Goal: Transaction & Acquisition: Purchase product/service

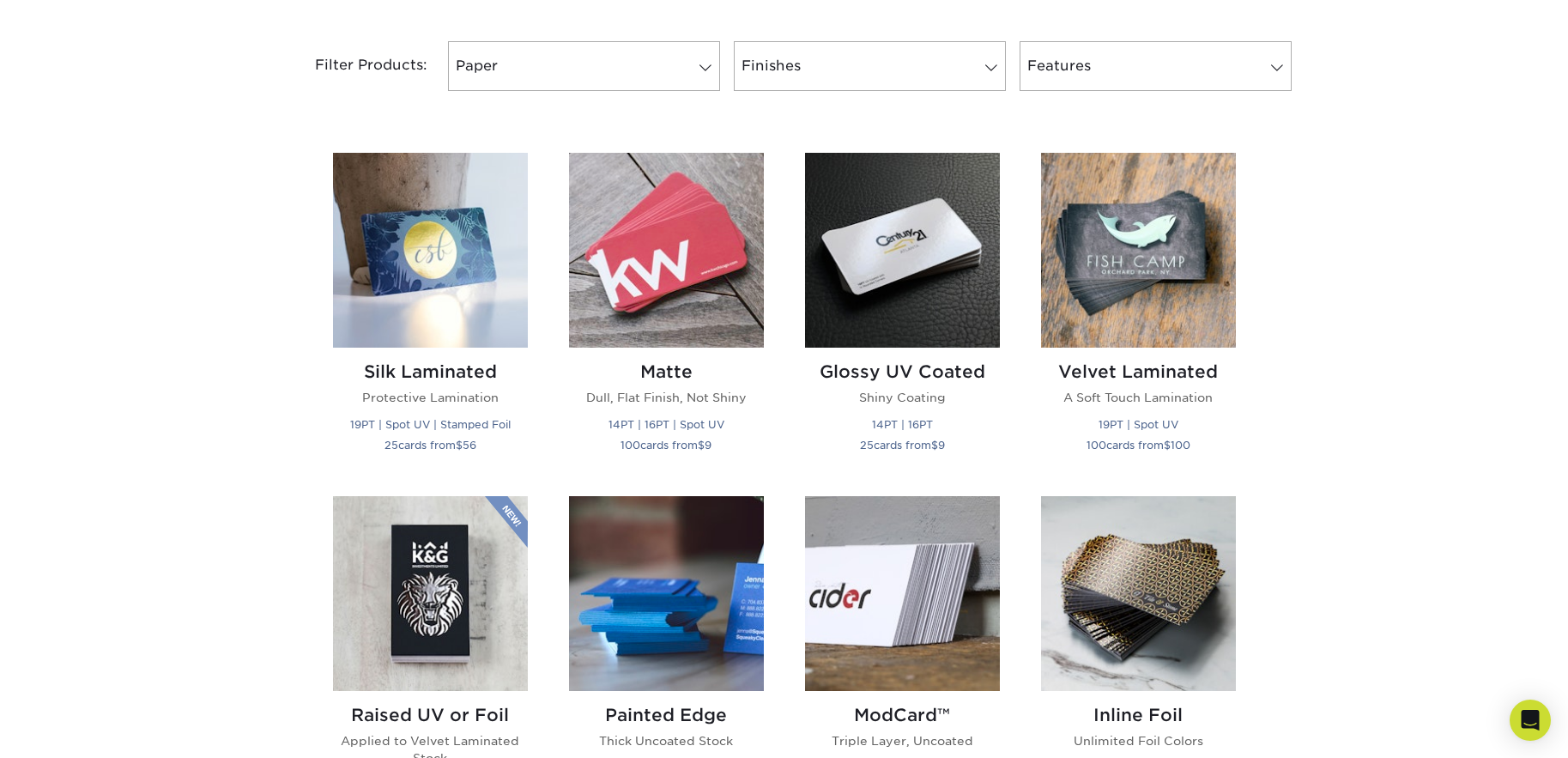
scroll to position [687, 0]
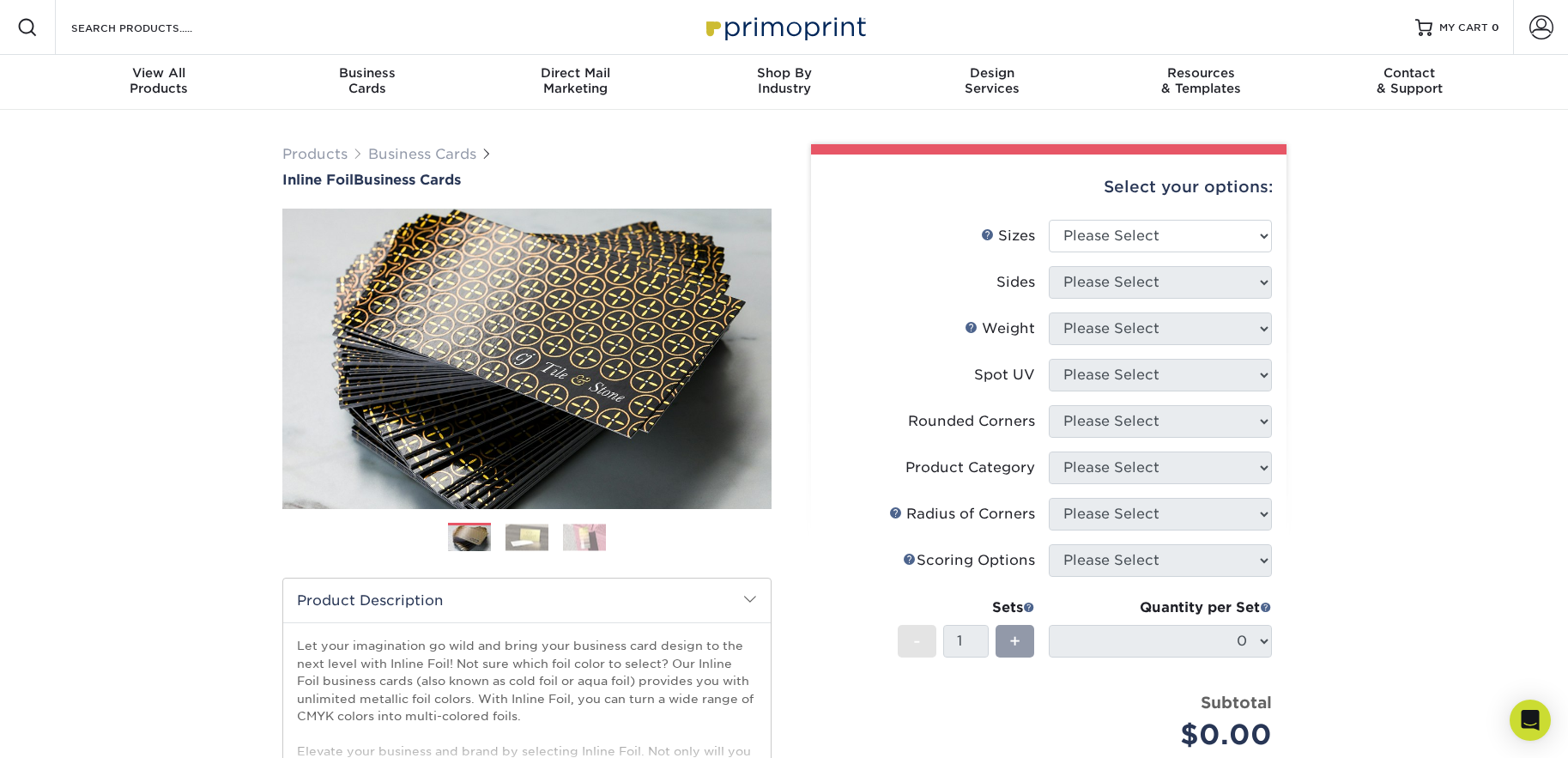
click at [518, 531] on img at bounding box center [526, 537] width 43 height 26
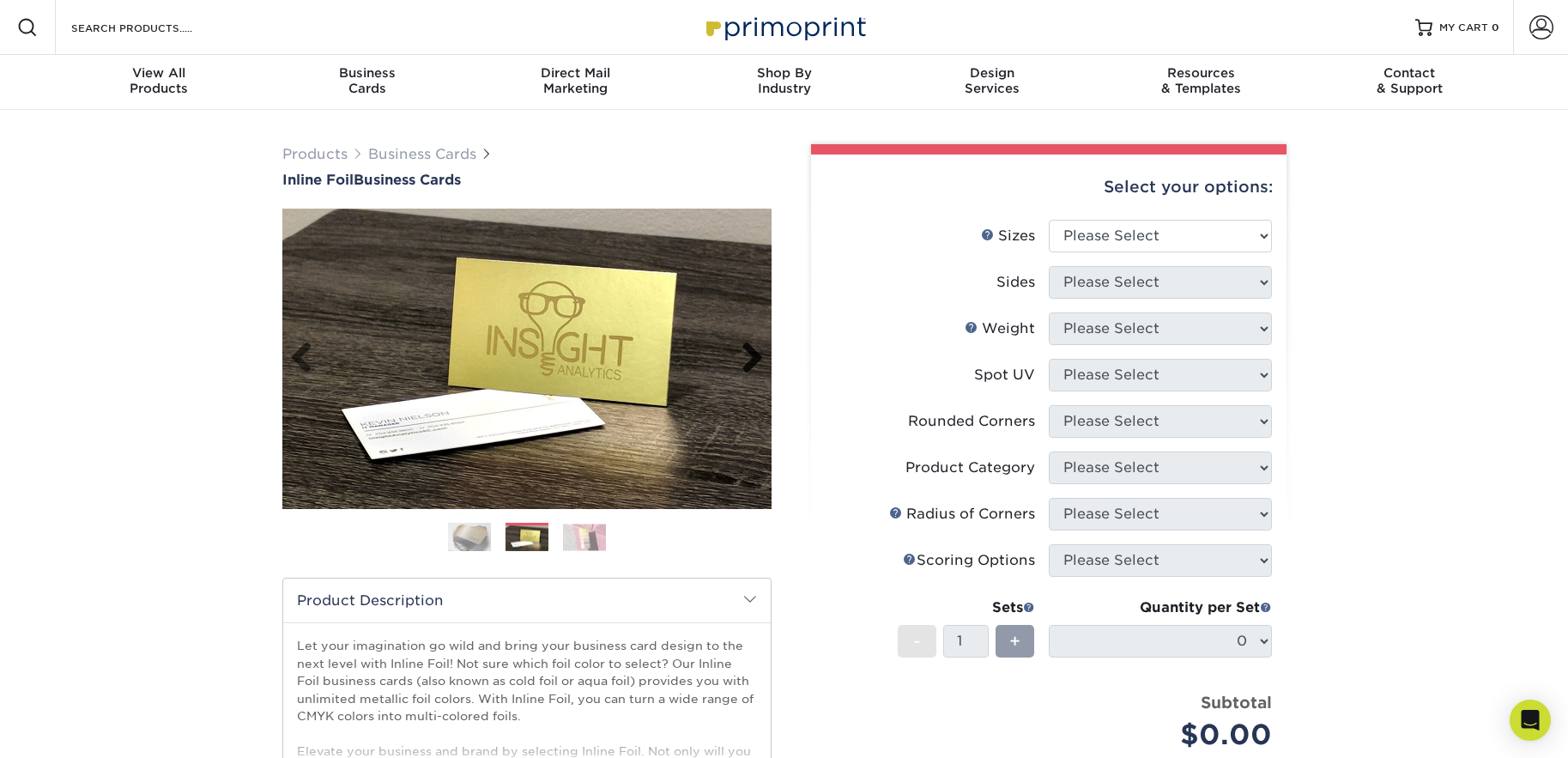
click at [747, 356] on link "Next" at bounding box center [745, 358] width 34 height 34
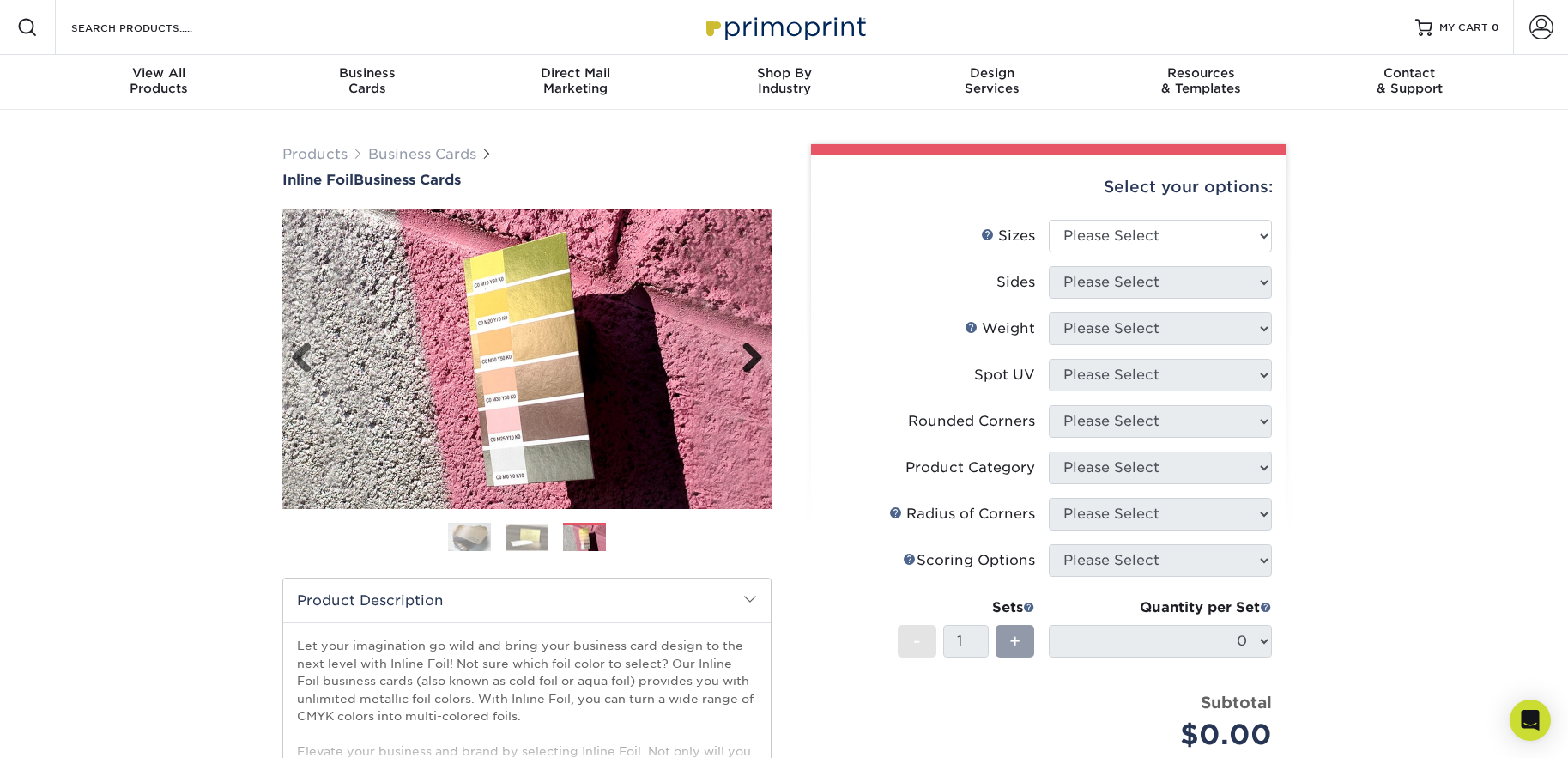
click at [747, 356] on link "Next" at bounding box center [745, 358] width 34 height 34
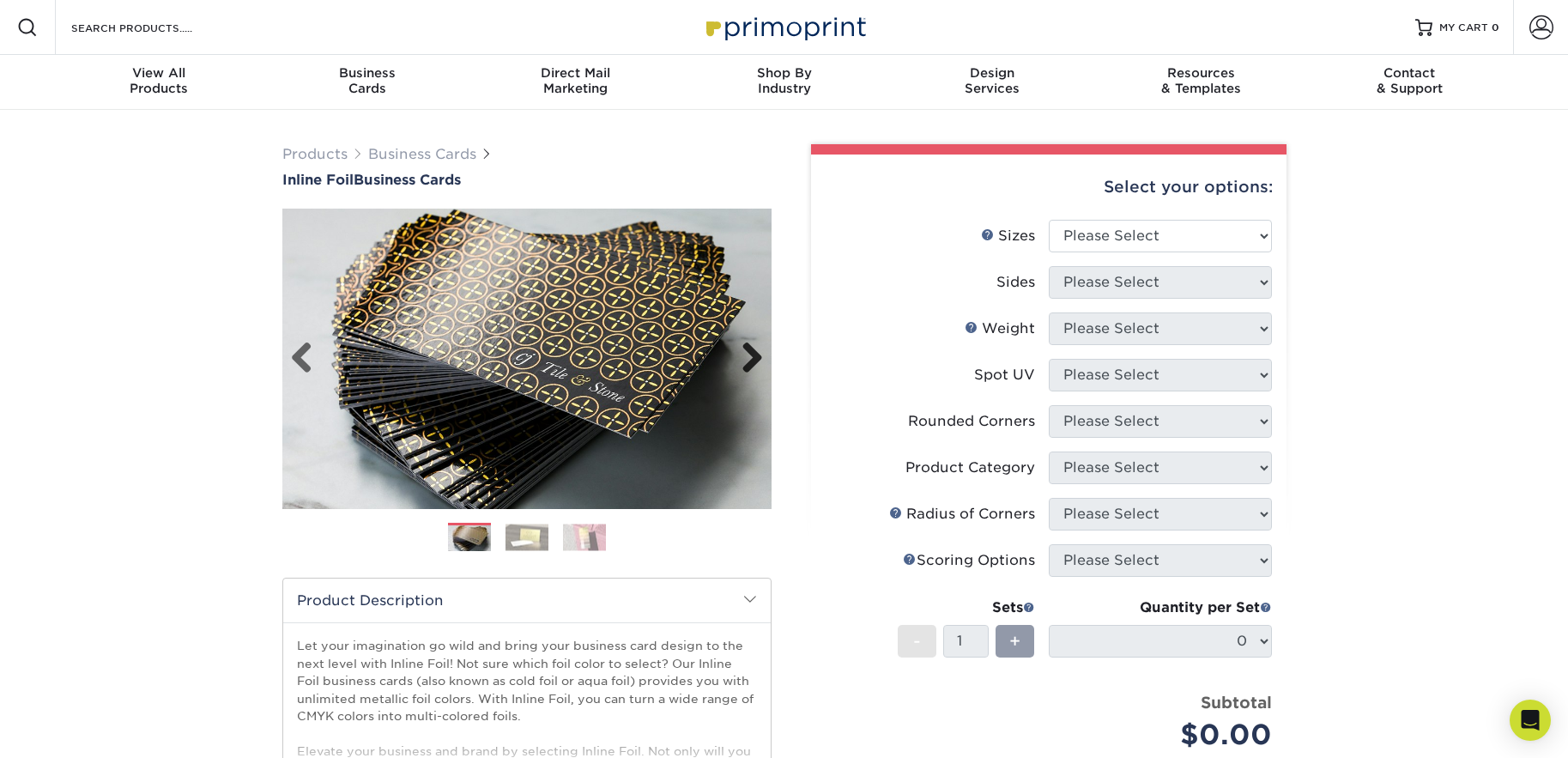
click at [747, 356] on link "Next" at bounding box center [745, 358] width 34 height 34
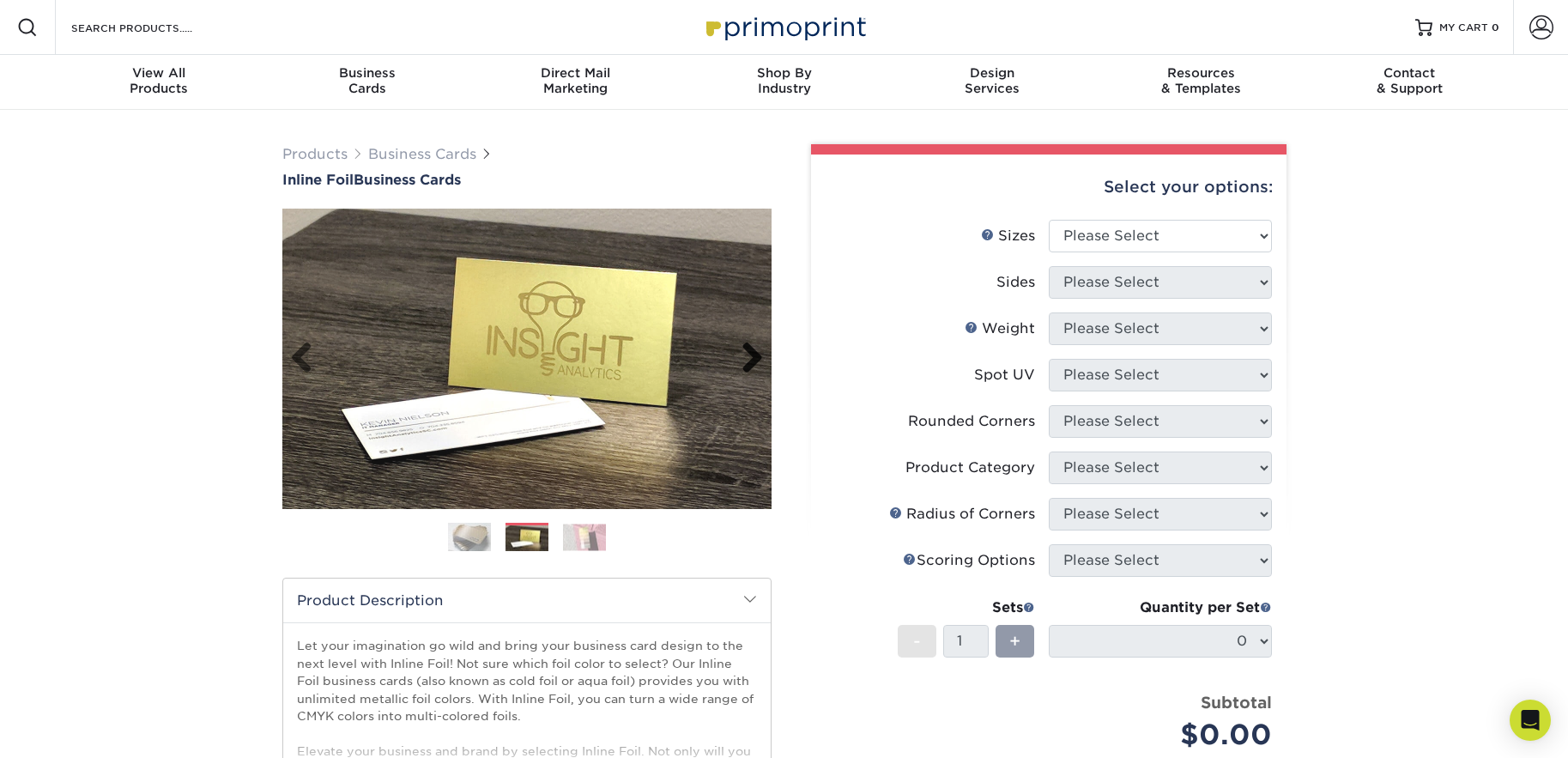
click at [747, 356] on link "Next" at bounding box center [745, 358] width 34 height 34
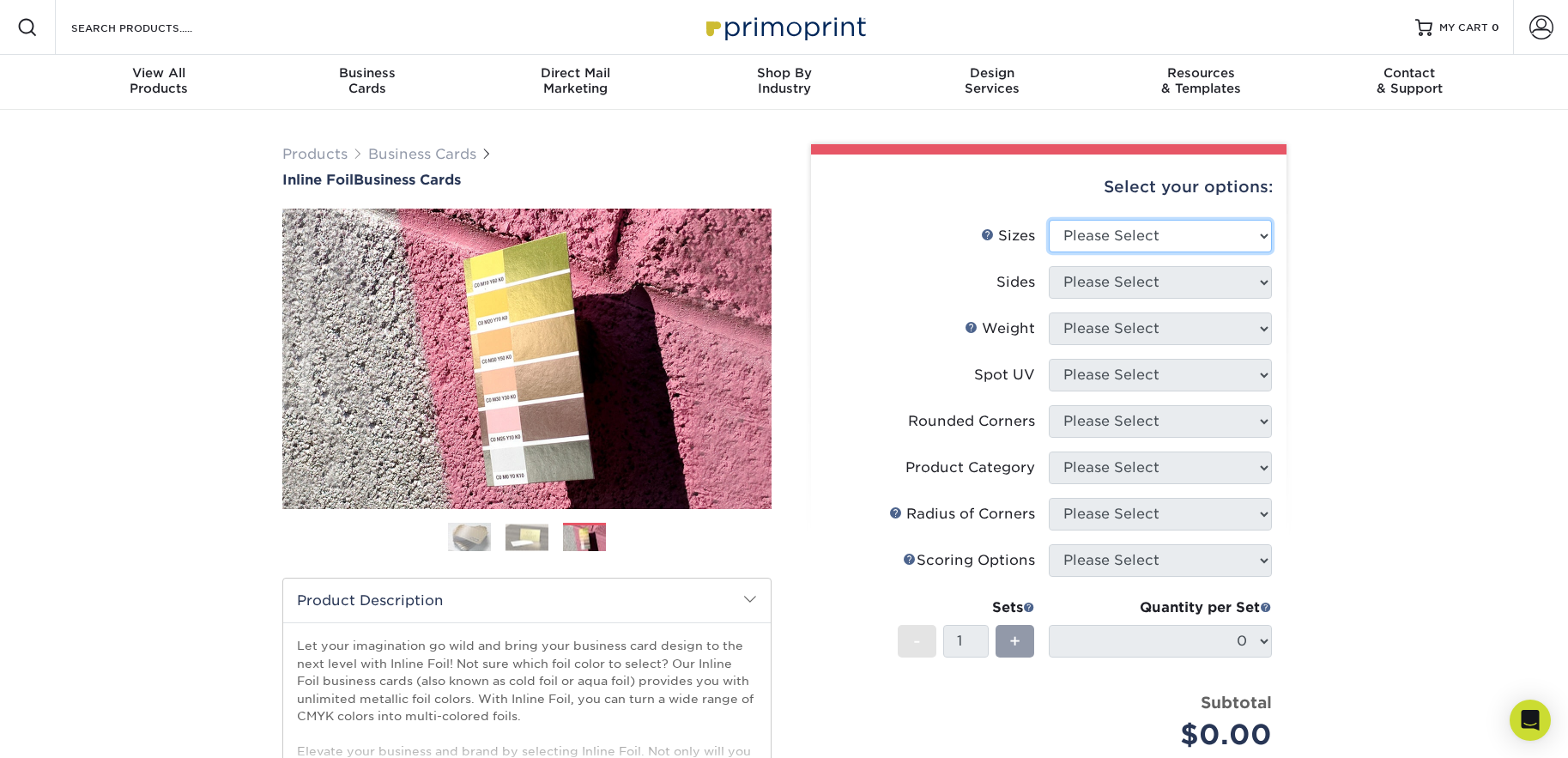
click at [1230, 229] on select "Please Select 1.5" x 3.5" - Mini 1.75" x 3.5" - Mini 2" x 2" - Square 2" x 3" -…" at bounding box center [1161, 235] width 223 height 33
select select "2.00x3.50"
click at [1049, 219] on select "Please Select 1.5" x 3.5" - Mini 1.75" x 3.5" - Mini 2" x 2" - Square 2" x 3" -…" at bounding box center [1161, 235] width 223 height 33
click at [1218, 280] on select "Please Select Print Both Sides - Foil Back Only Print Both Sides - Foil Both Si…" at bounding box center [1161, 282] width 223 height 33
select select "34527644-b4fd-4ffb-9092-1318eefcd9d9"
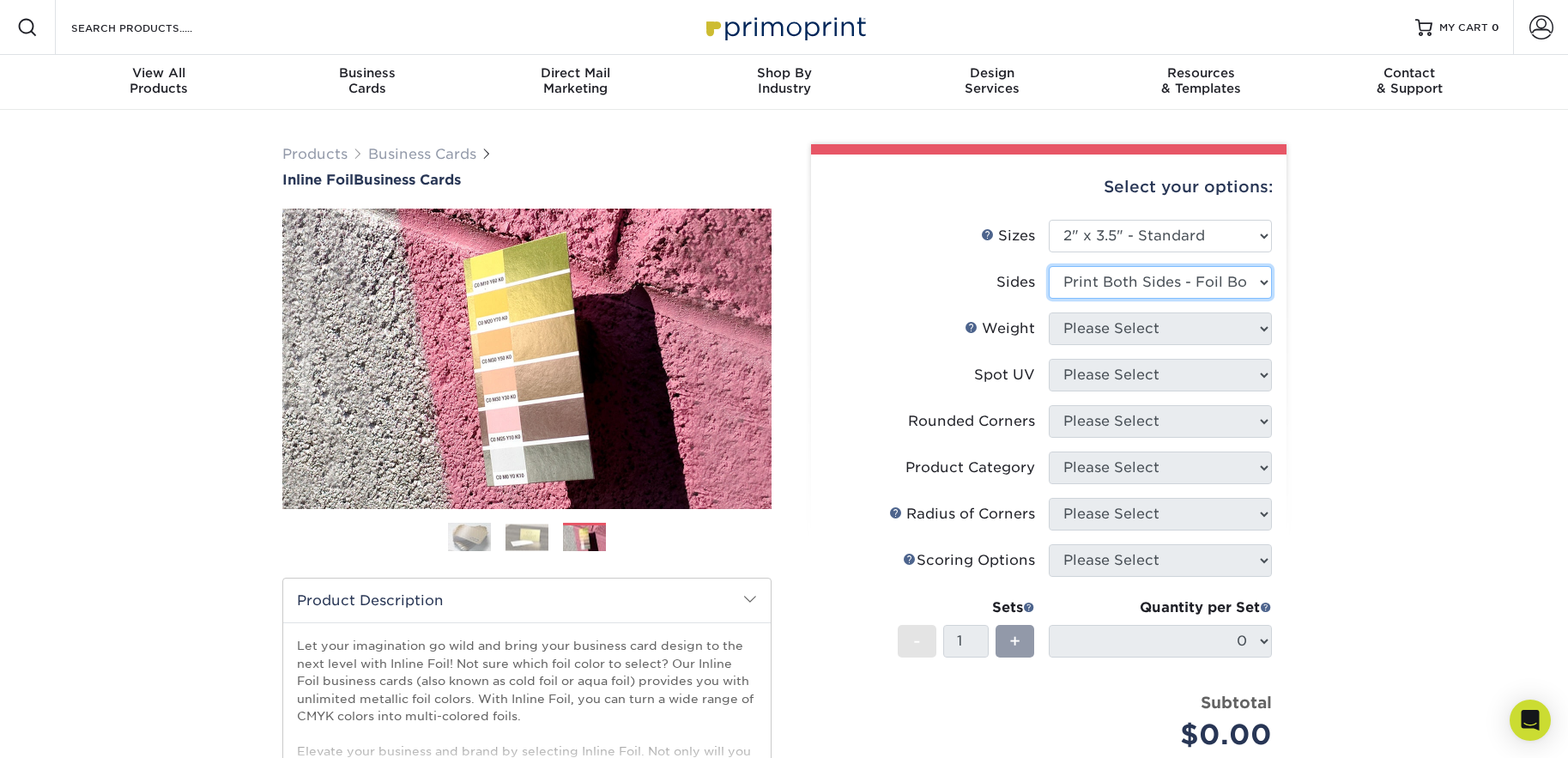
click at [1049, 266] on select "Please Select Print Both Sides - Foil Back Only Print Both Sides - Foil Both Si…" at bounding box center [1161, 282] width 223 height 33
click at [1199, 333] on select "Please Select 16PT" at bounding box center [1161, 328] width 223 height 33
select select "16PT"
click at [1049, 312] on select "Please Select 16PT" at bounding box center [1161, 328] width 223 height 33
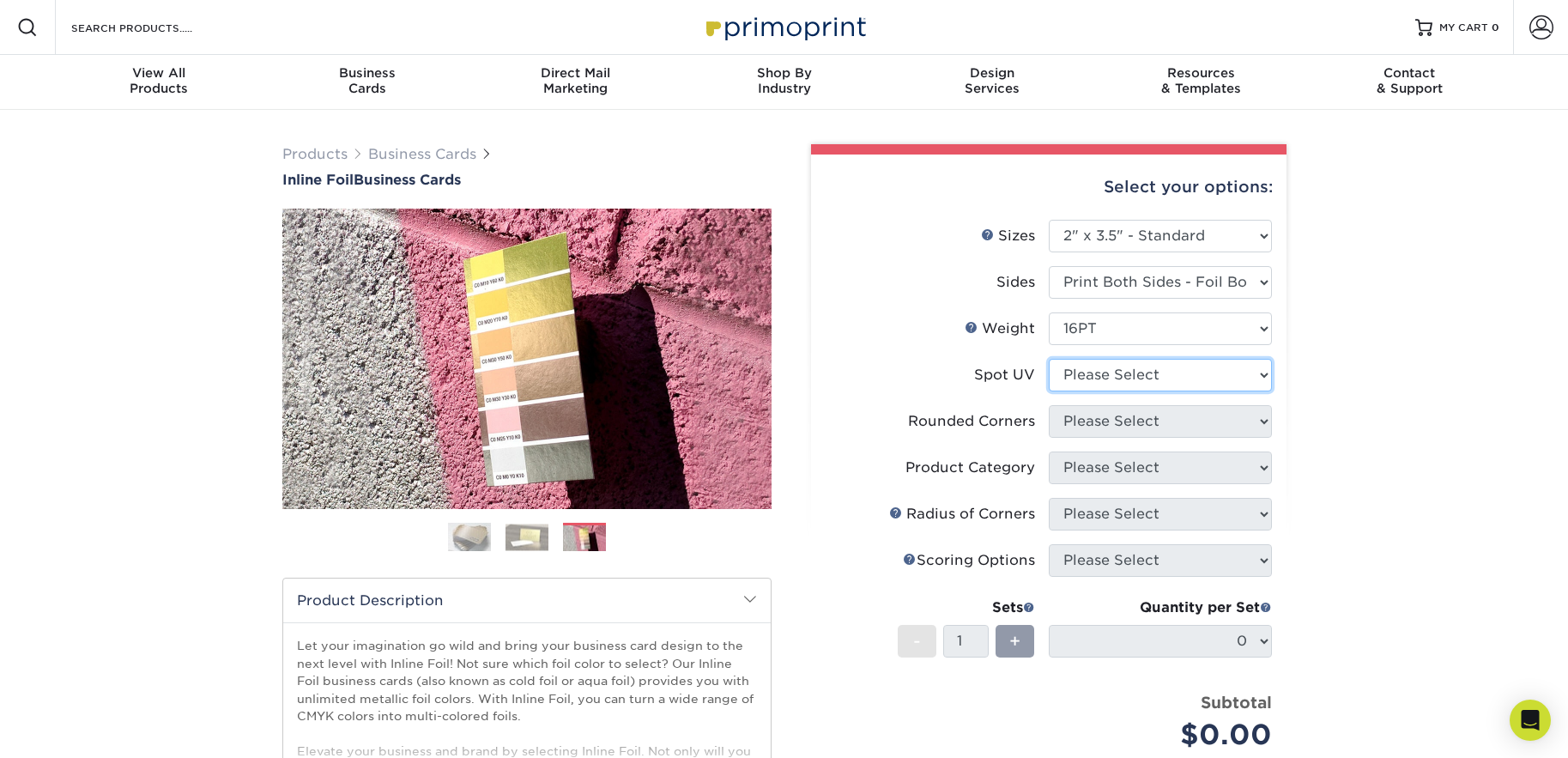
click at [1182, 375] on select "Please Select No Spot UV Front and Back (Both Sides) Front Only Back Only" at bounding box center [1161, 375] width 223 height 33
select select "3"
click at [1049, 359] on select "Please Select No Spot UV Front and Back (Both Sides) Front Only Back Only" at bounding box center [1161, 375] width 223 height 33
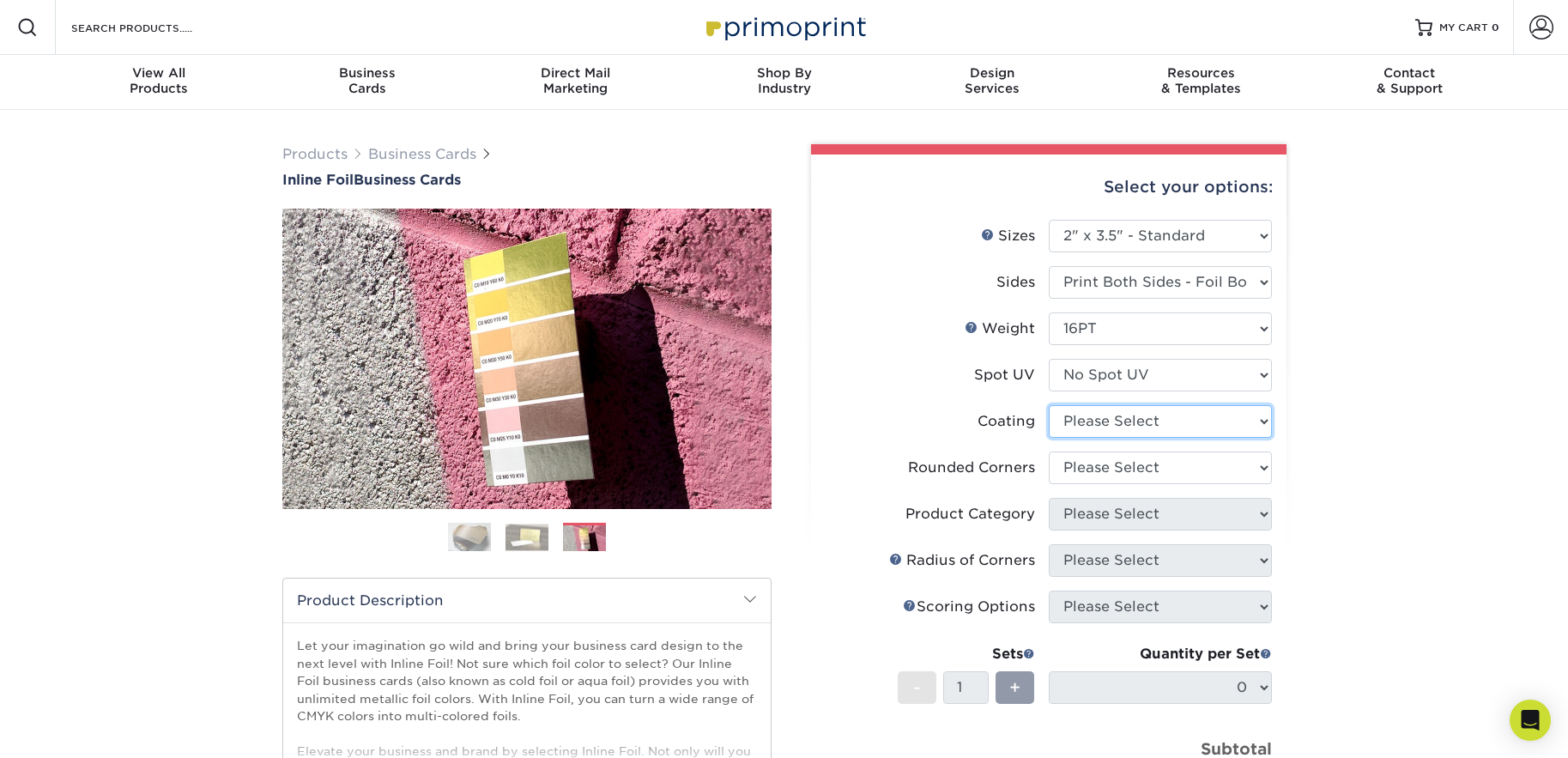
click at [1173, 420] on select at bounding box center [1161, 420] width 223 height 33
select select "1e8116af-acfc-44b1-83dc-8181aa338834"
click at [1049, 405] on select at bounding box center [1161, 420] width 223 height 33
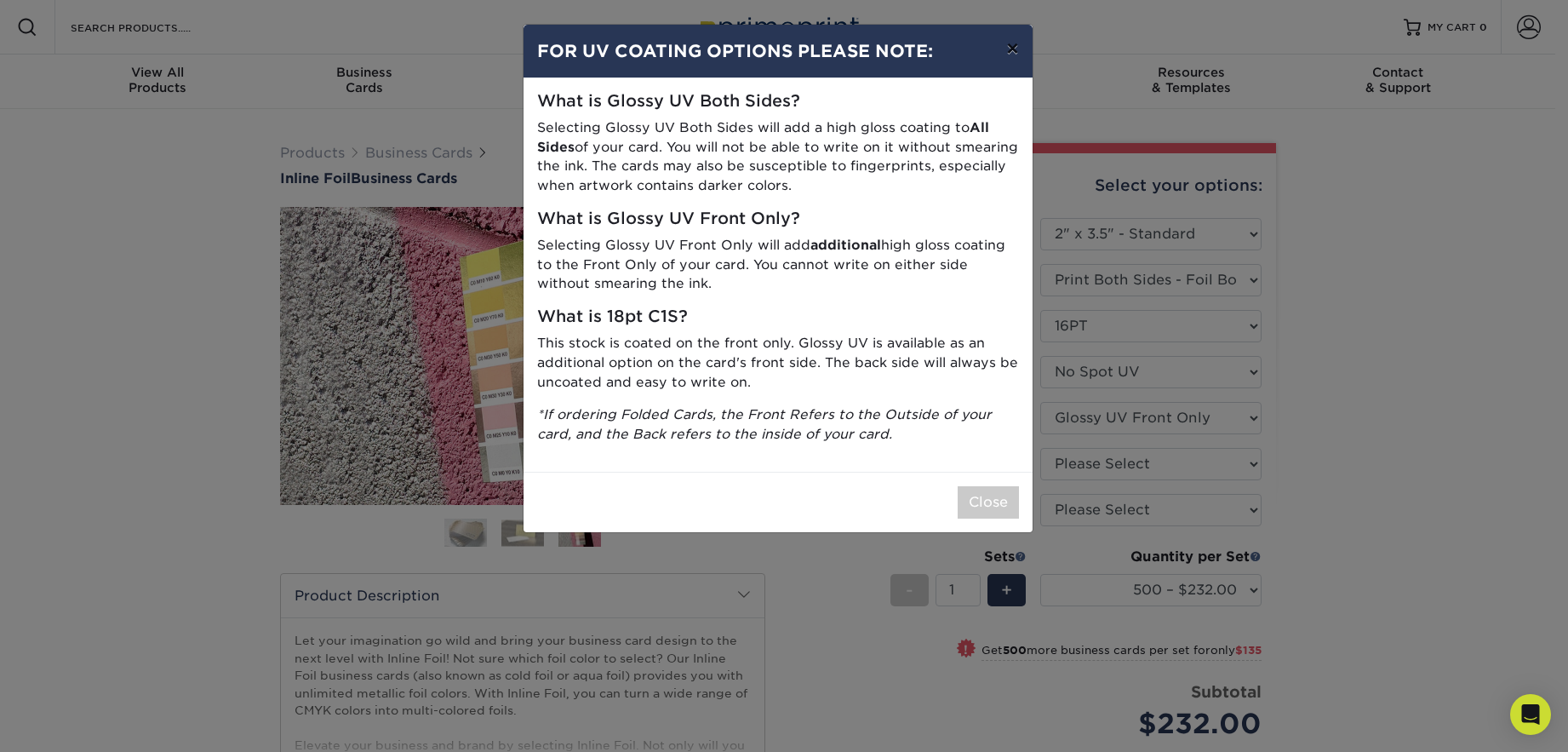
click at [1018, 50] on button "×" at bounding box center [1012, 48] width 39 height 48
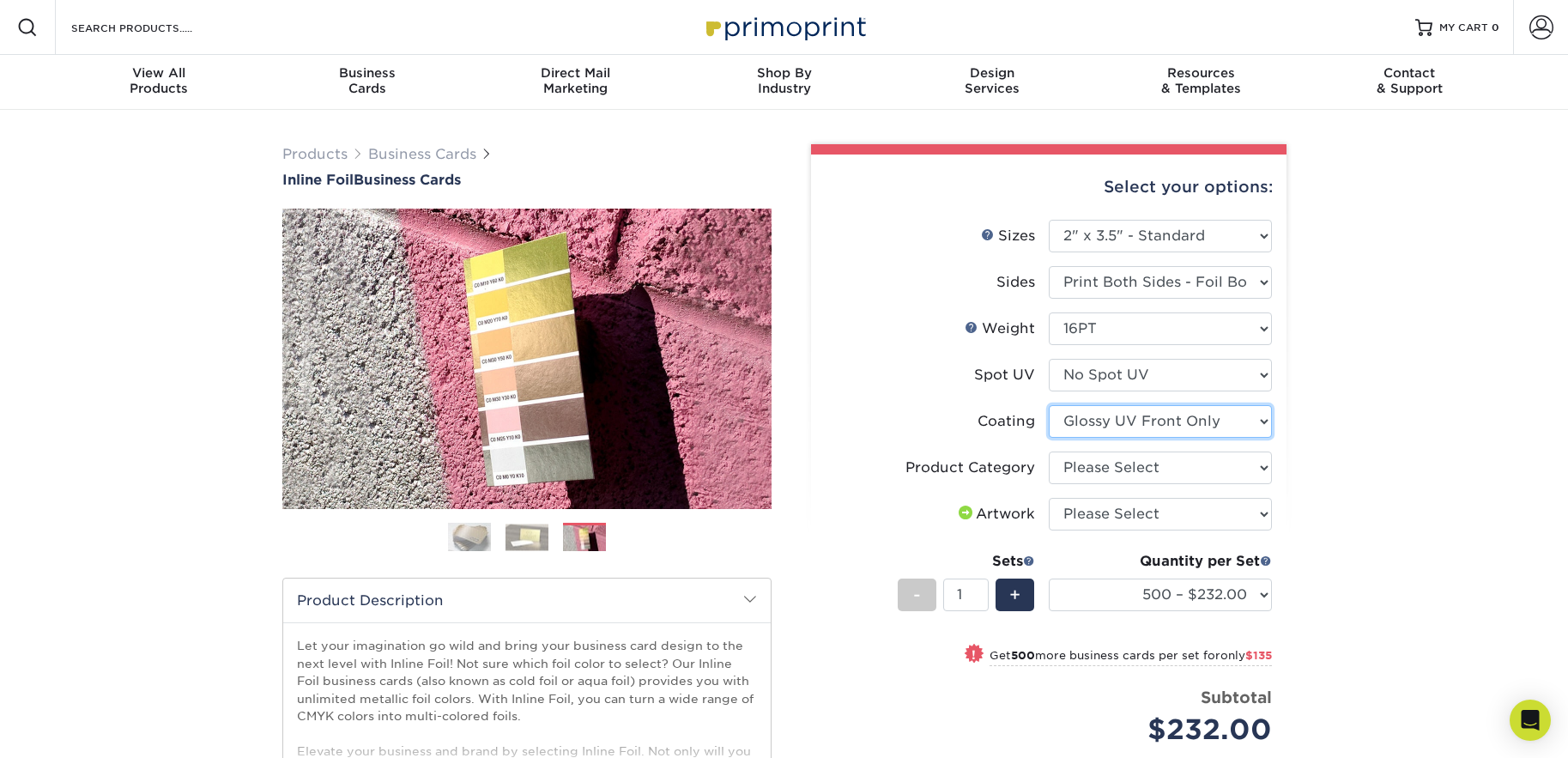
click at [1234, 418] on select at bounding box center [1161, 420] width 223 height 33
click at [1049, 405] on select at bounding box center [1161, 420] width 223 height 33
click at [1170, 466] on select "Please Select Business Cards" at bounding box center [1161, 467] width 223 height 33
select select "3b5148f1-0588-4f88-a218-97bcfdce65c1"
click at [1049, 451] on select "Please Select Business Cards" at bounding box center [1161, 467] width 223 height 33
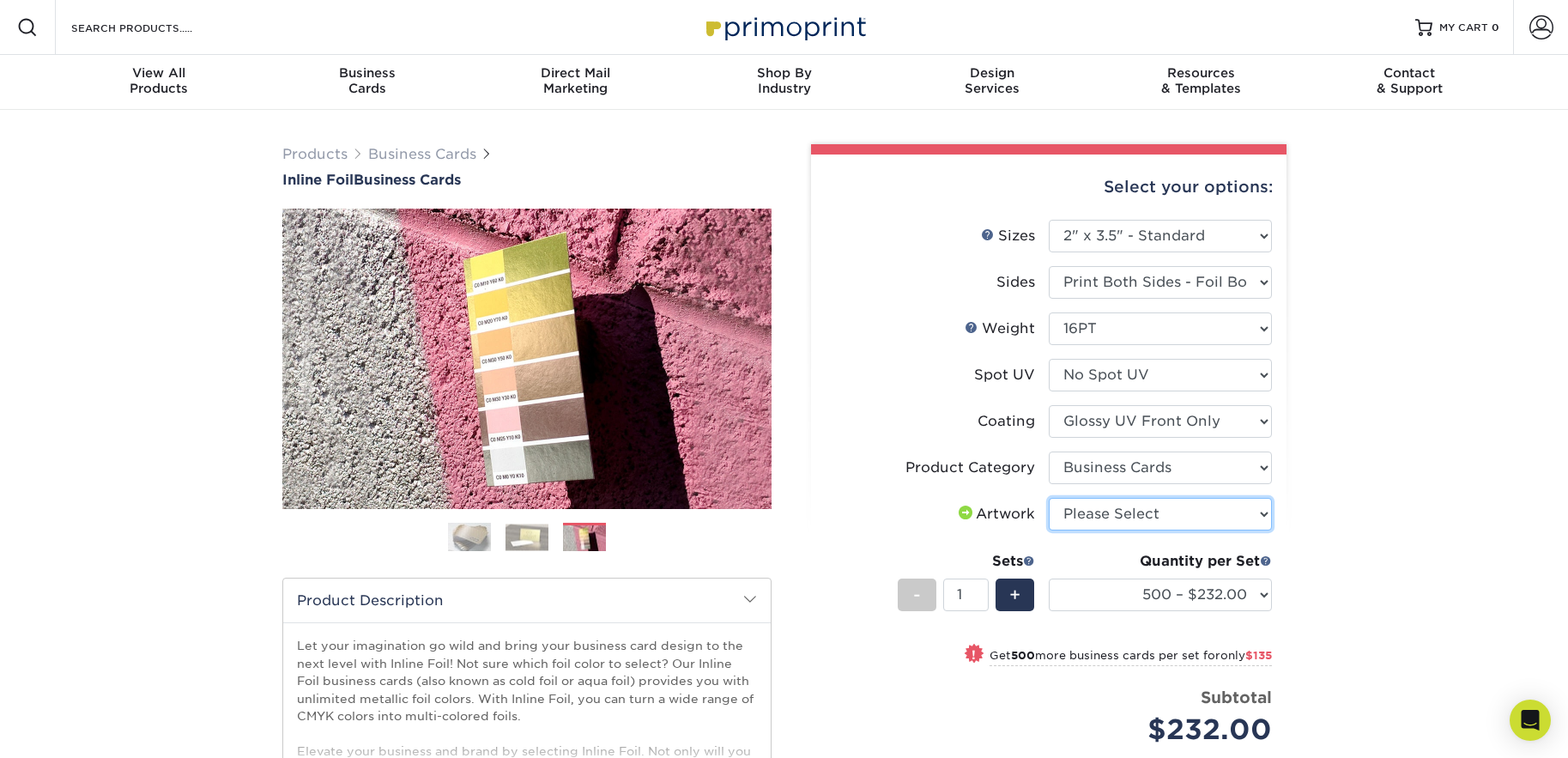
click at [1163, 509] on select "Please Select I will upload files I need a design - $100" at bounding box center [1161, 514] width 223 height 33
select select "upload"
click at [1049, 498] on select "Please Select I will upload files I need a design - $100" at bounding box center [1161, 514] width 223 height 33
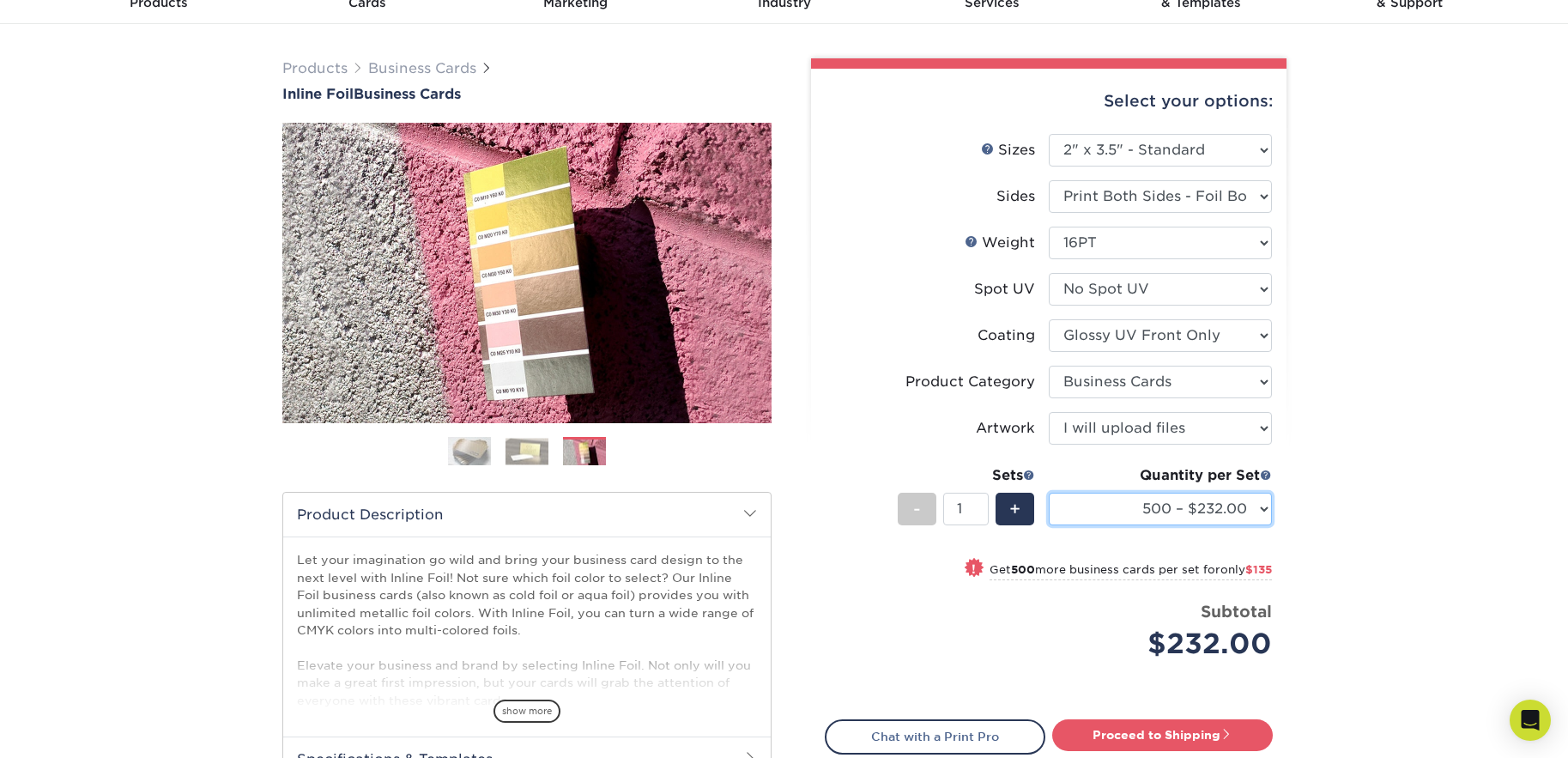
click at [1228, 509] on select "500 – $232.00 1000 – $367.00 2500 – $580.00 5000 – $889.00" at bounding box center [1161, 509] width 223 height 33
click at [1267, 505] on select "500 – $232.00 1000 – $367.00 2500 – $580.00 5000 – $889.00" at bounding box center [1161, 509] width 223 height 33
click at [1242, 512] on select "500 – $232.00 1000 – $367.00 2500 – $580.00 5000 – $889.00" at bounding box center [1161, 509] width 223 height 33
click at [1437, 407] on div "Products Business Cards Inline Foil Business Cards Previous Next" at bounding box center [784, 482] width 1568 height 917
